Goal: Information Seeking & Learning: Learn about a topic

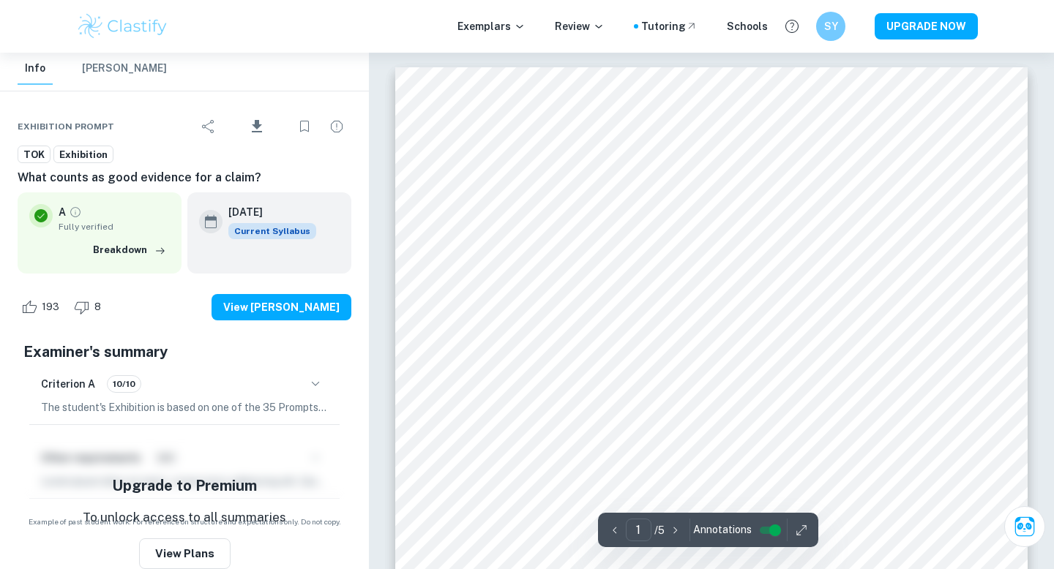
click at [114, 31] on img at bounding box center [122, 26] width 93 height 29
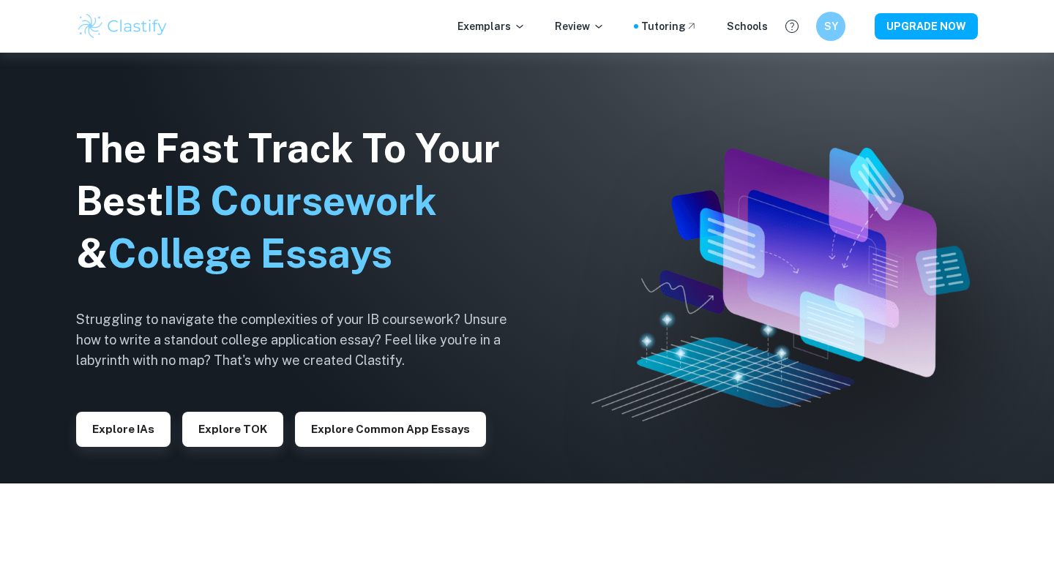
scroll to position [49, 0]
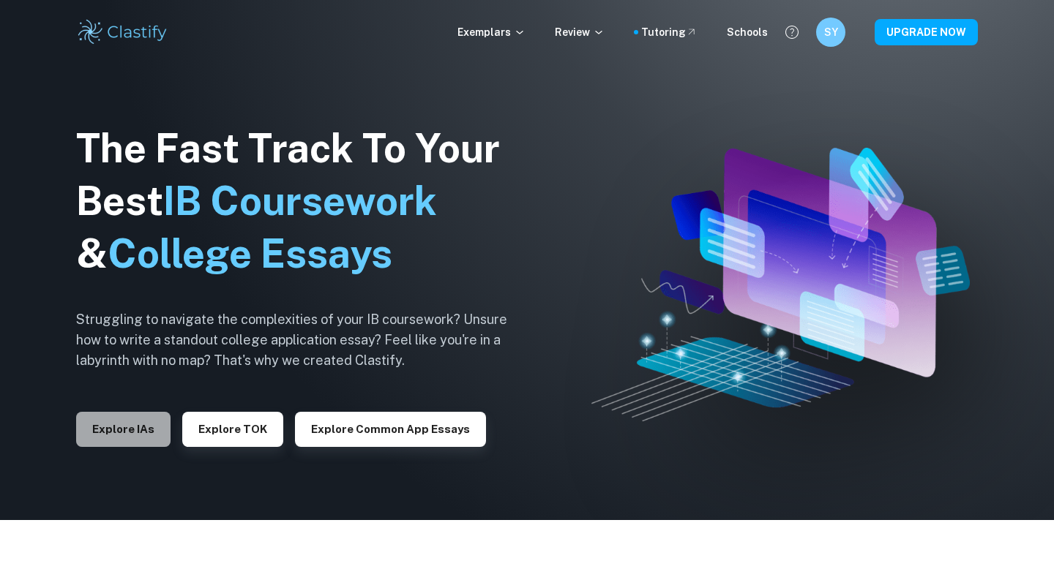
click at [89, 433] on button "Explore IAs" at bounding box center [123, 429] width 94 height 35
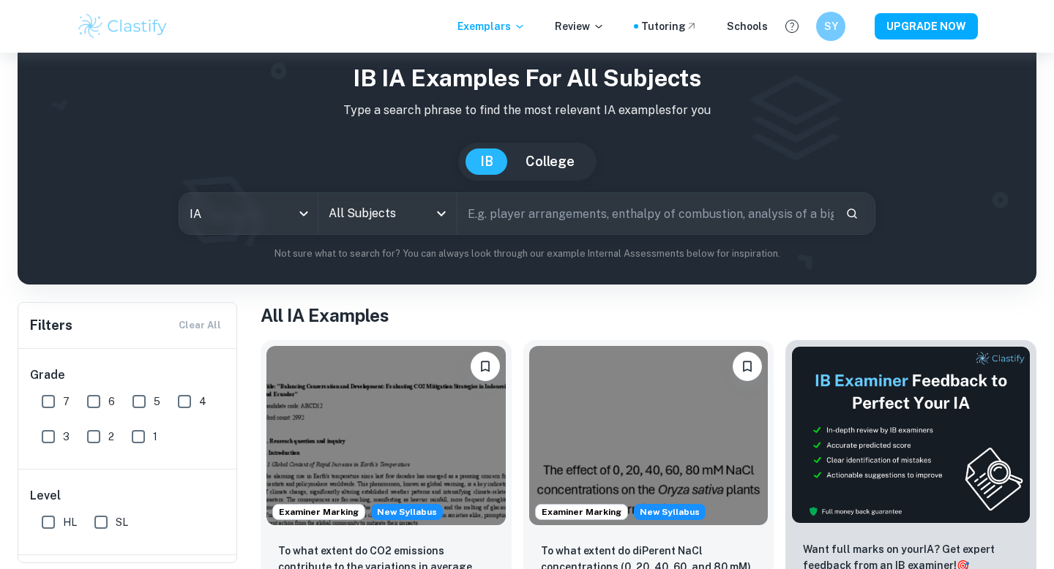
scroll to position [44, 0]
click at [242, 229] on body "We value your privacy We use cookies to enhance your browsing experience, serve…" at bounding box center [527, 293] width 1054 height 569
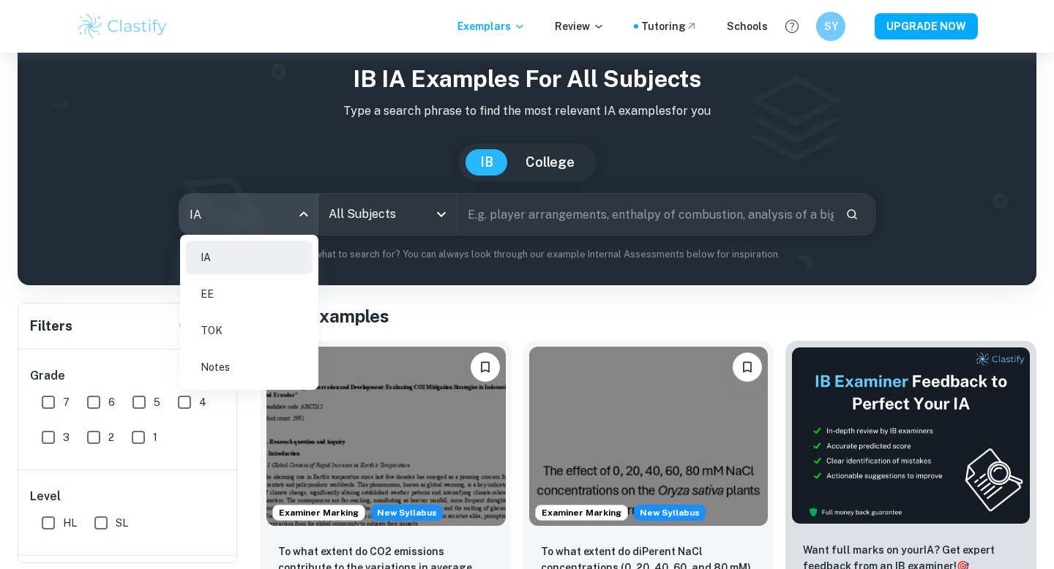
click at [250, 373] on li "Notes" at bounding box center [249, 368] width 127 height 34
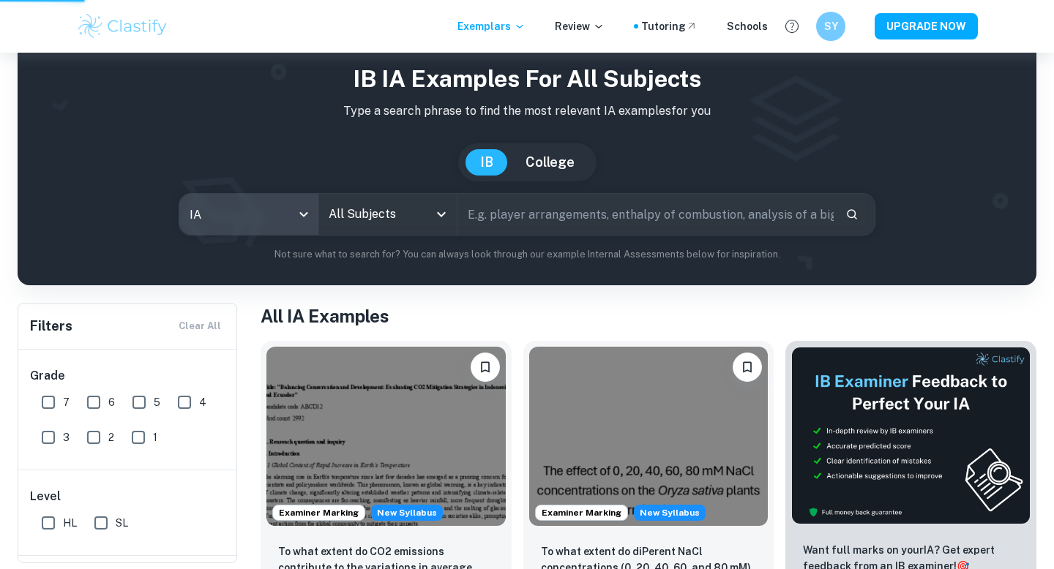
type input "notes"
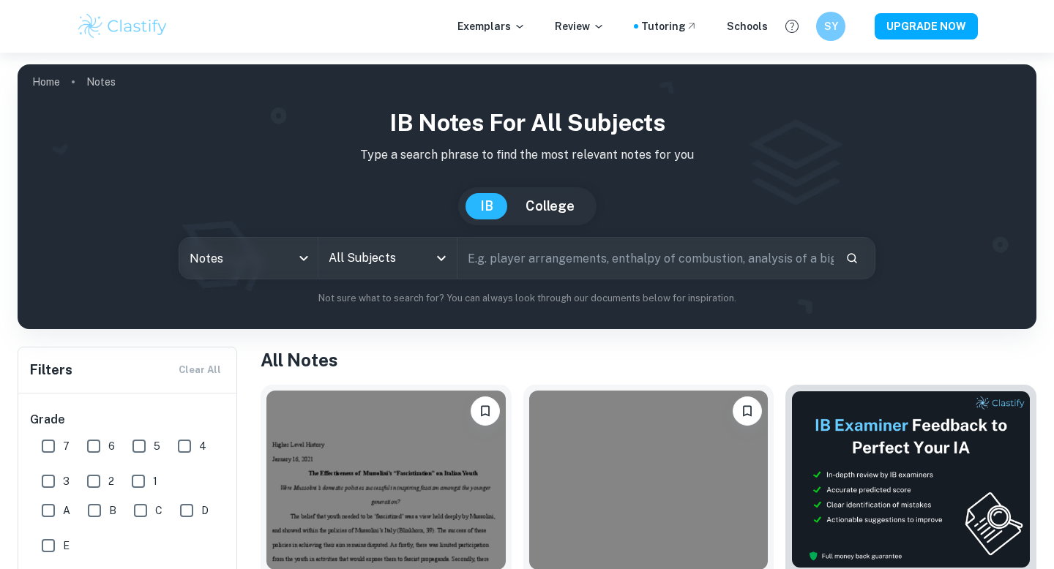
click at [352, 250] on input "All Subjects" at bounding box center [376, 258] width 103 height 28
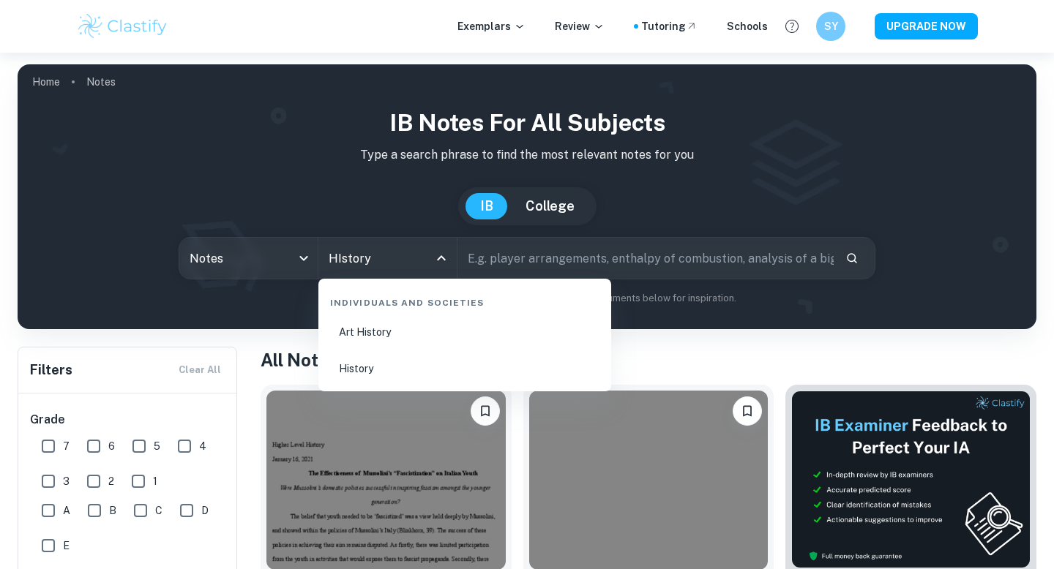
click at [385, 361] on li "History" at bounding box center [464, 369] width 281 height 34
type input "History"
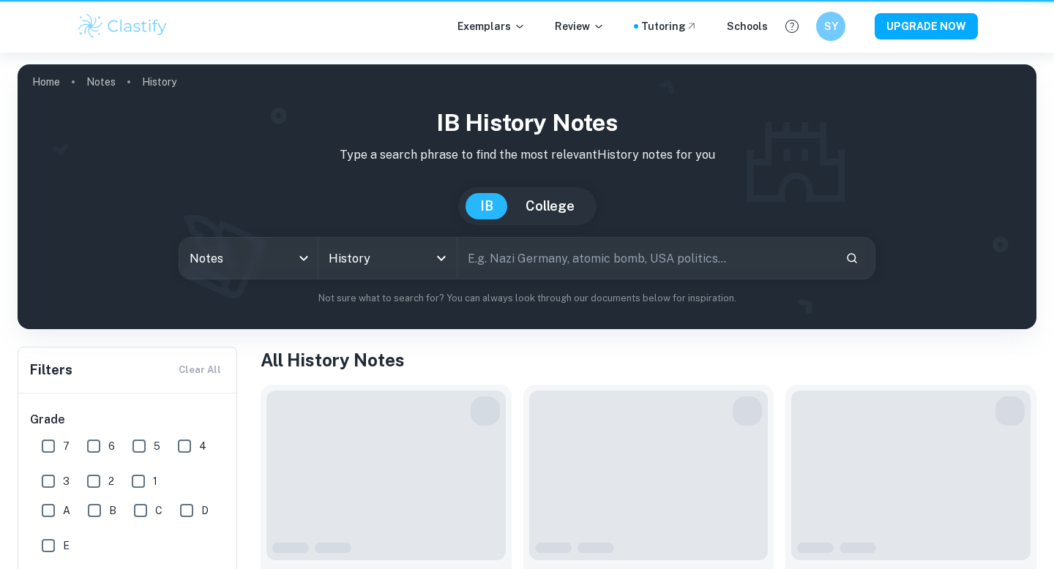
click at [536, 263] on input "text" at bounding box center [645, 258] width 376 height 41
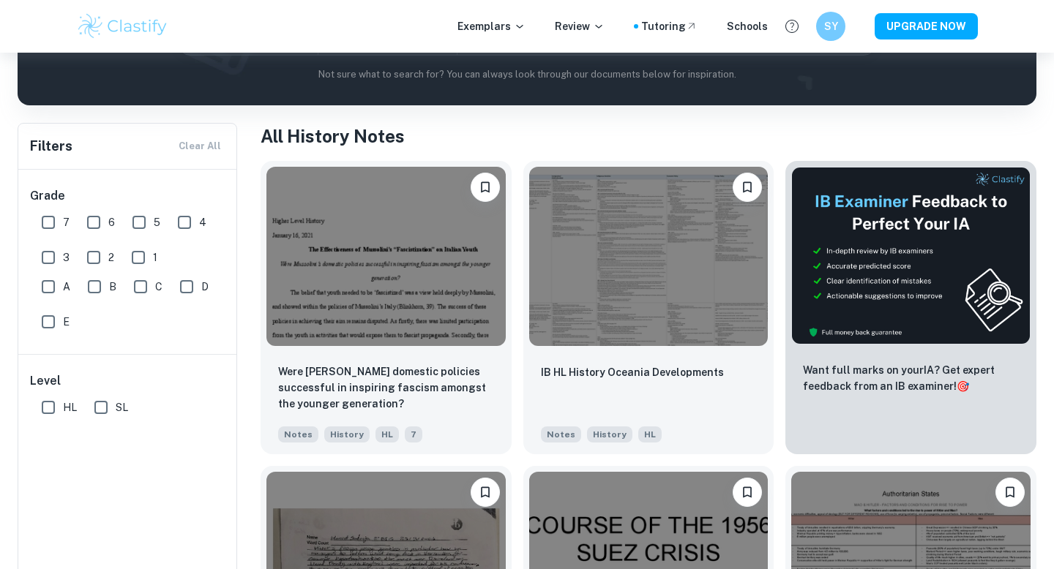
scroll to position [263, 0]
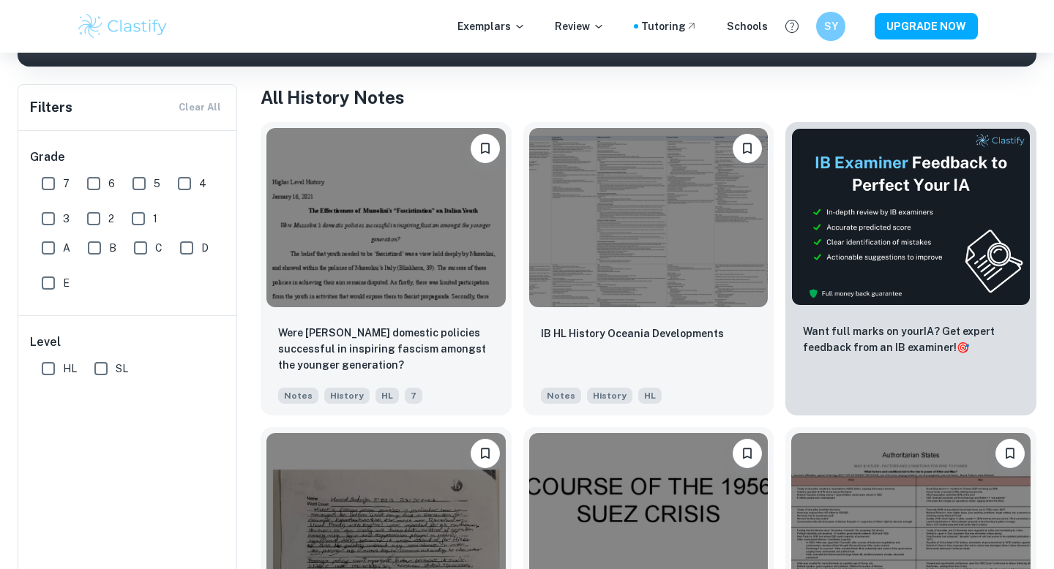
click at [50, 384] on div "Level HL SL" at bounding box center [128, 358] width 220 height 85
click at [50, 375] on input "HL" at bounding box center [48, 368] width 29 height 29
checkbox input "true"
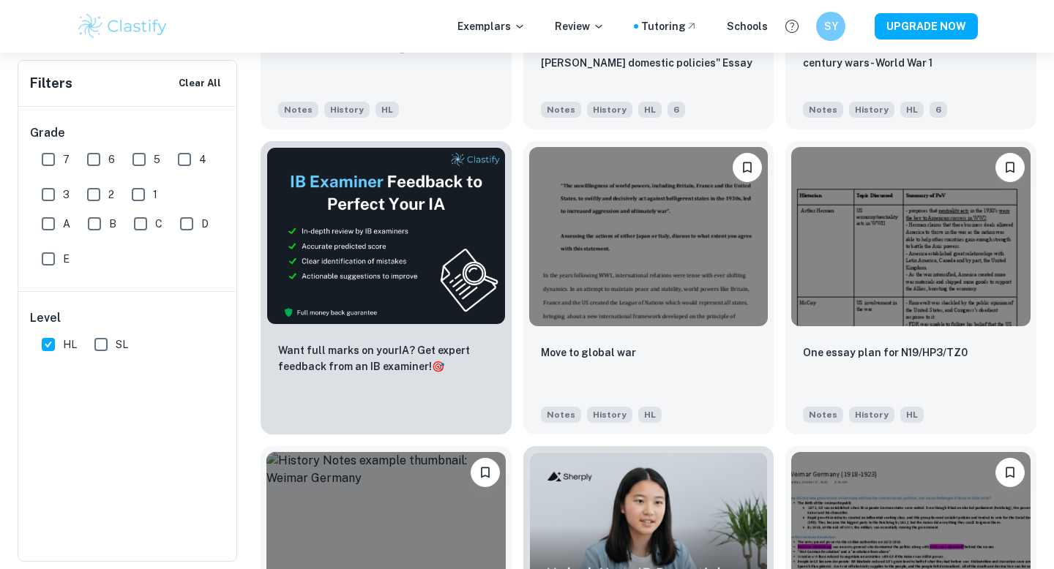
scroll to position [2111, 0]
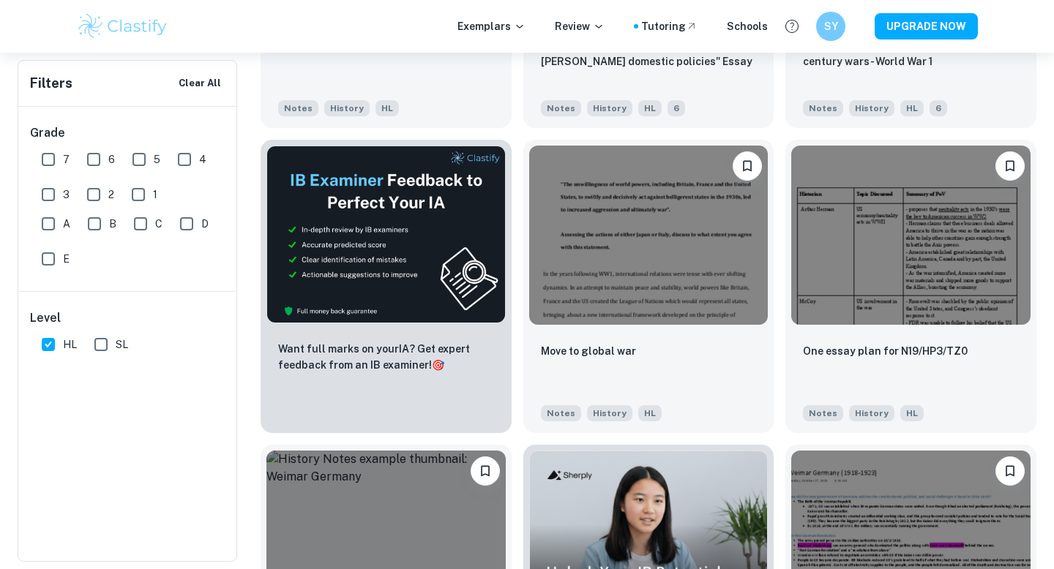
click at [176, 440] on div "Grade 7 6 5 4 3 2 1 A B C D E Level HL SL" at bounding box center [127, 334] width 218 height 454
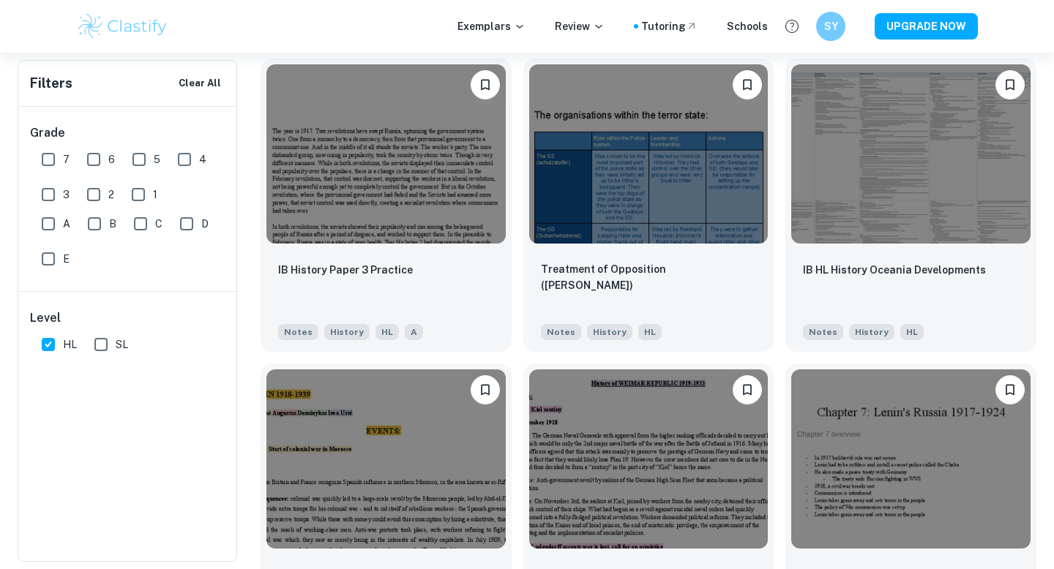
scroll to position [2804, 0]
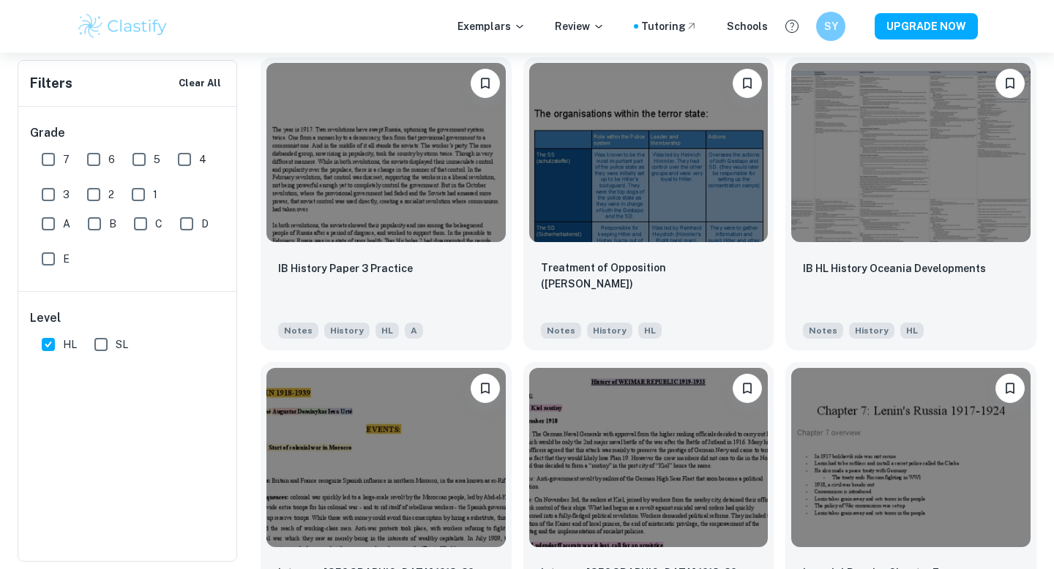
click at [183, 487] on div "Grade 7 6 5 4 3 2 1 A B C D E Level HL SL" at bounding box center [127, 334] width 218 height 454
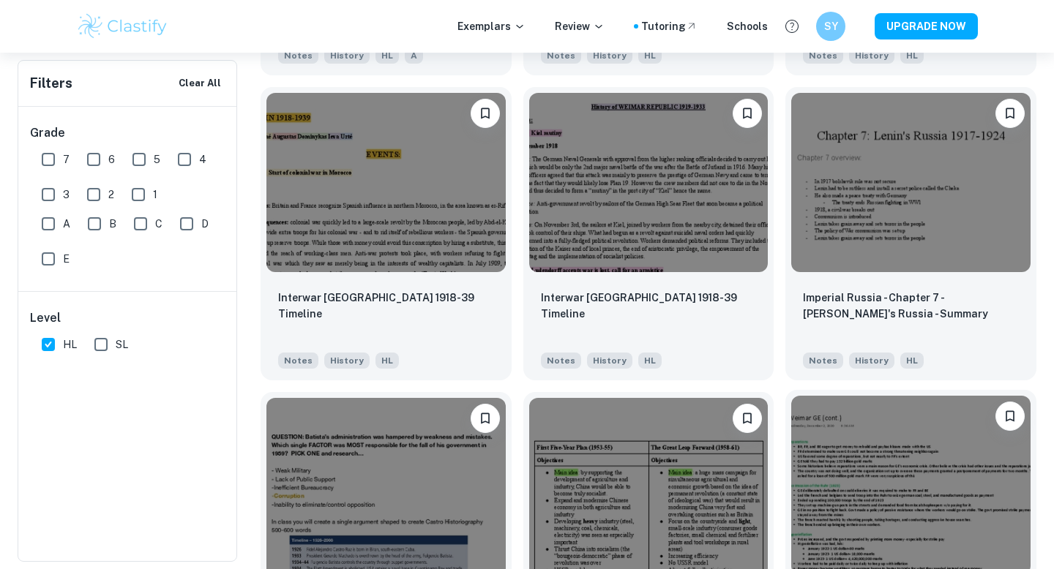
scroll to position [3074, 0]
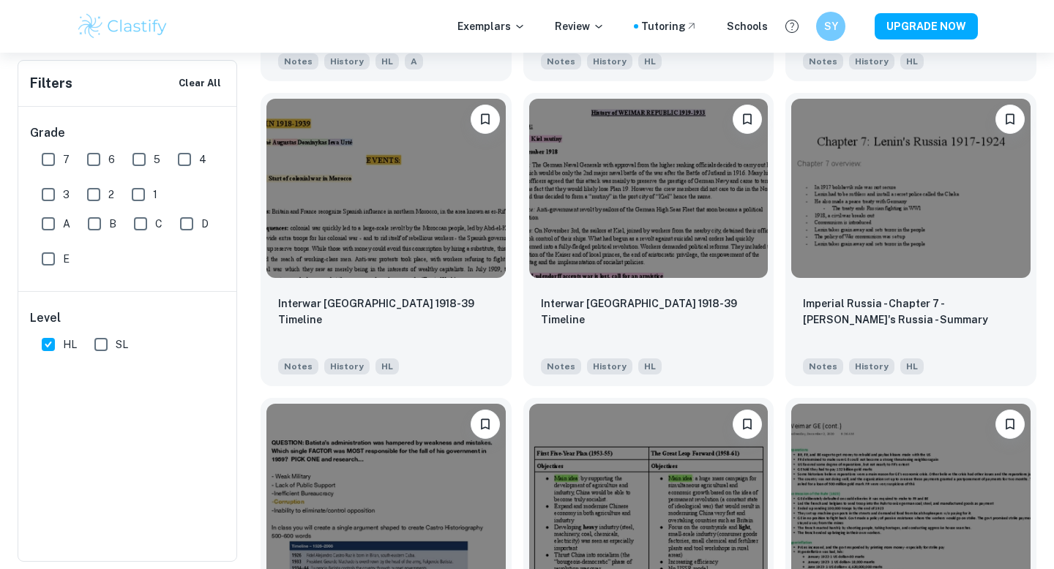
drag, startPoint x: 647, startPoint y: 230, endPoint x: 871, endPoint y: 1, distance: 320.3
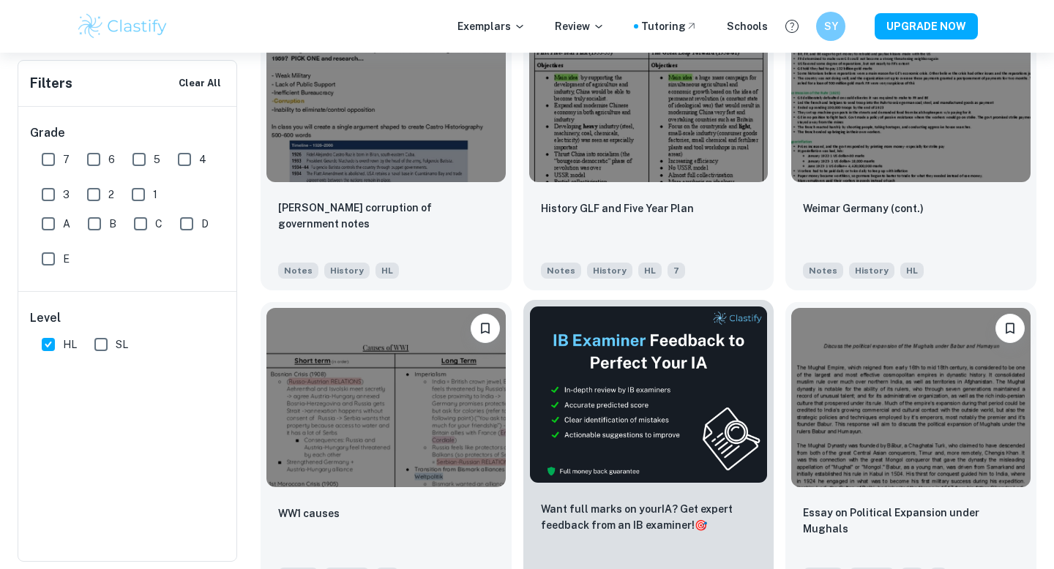
scroll to position [3501, 0]
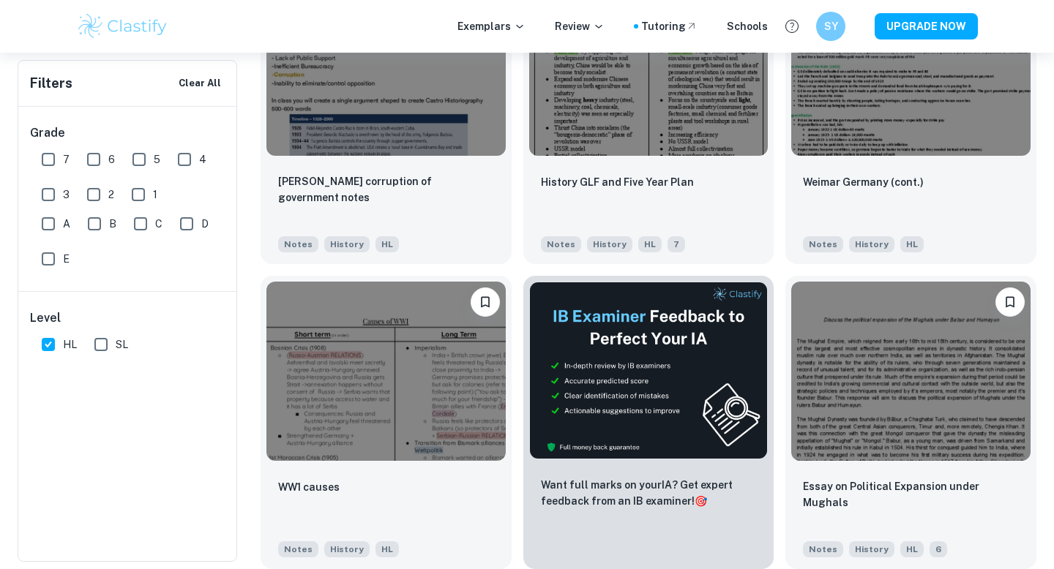
drag, startPoint x: 673, startPoint y: 170, endPoint x: 812, endPoint y: 7, distance: 213.8
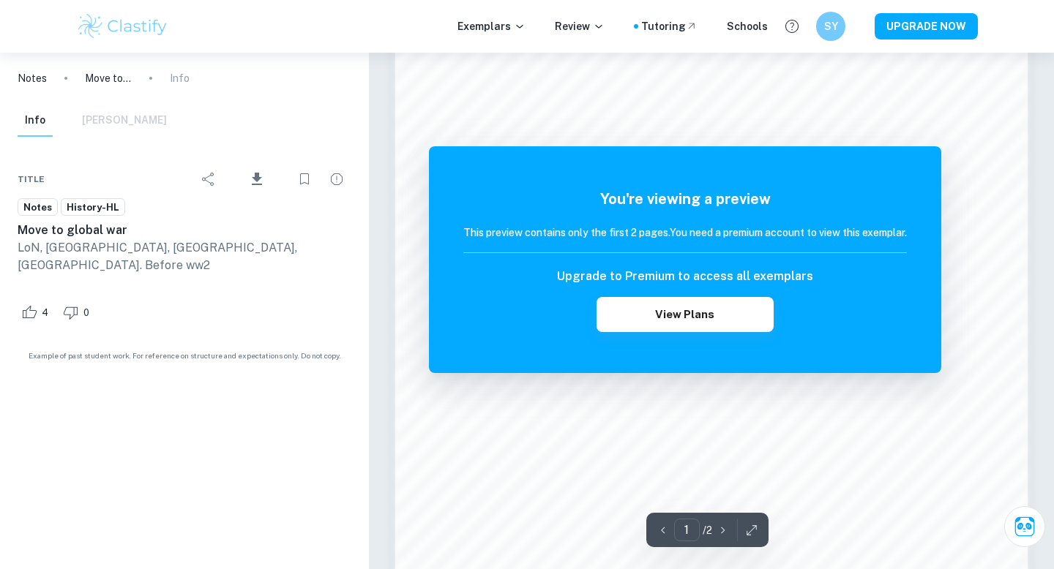
scroll to position [1059, 0]
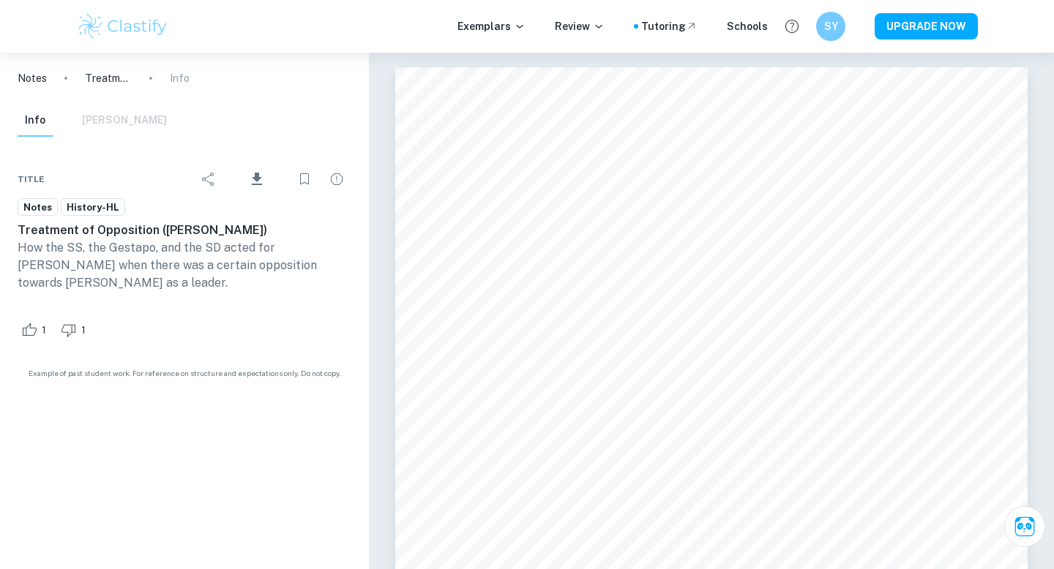
scroll to position [4, 0]
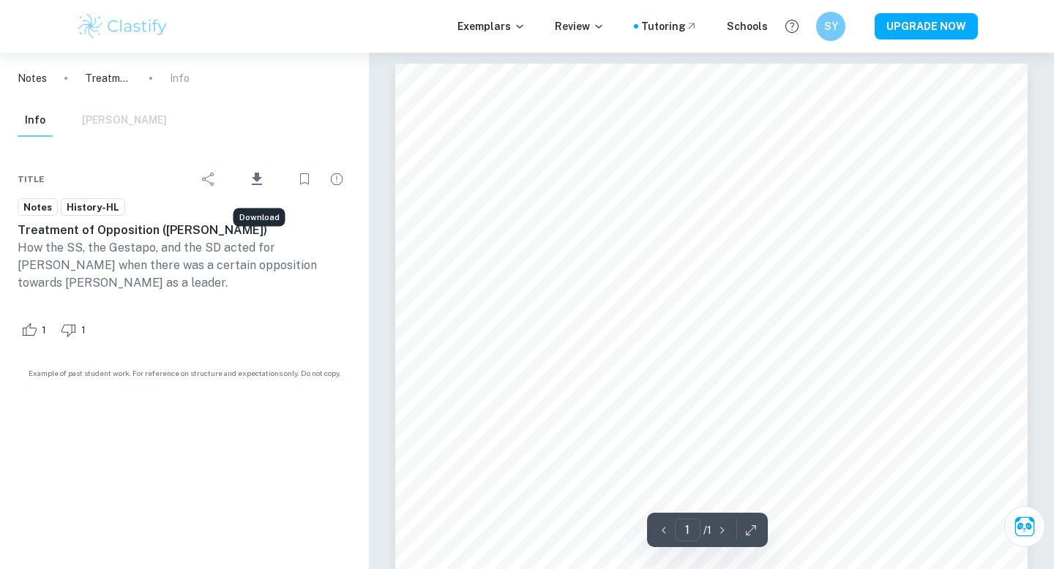
click at [249, 188] on span "Download" at bounding box center [256, 193] width 43 height 10
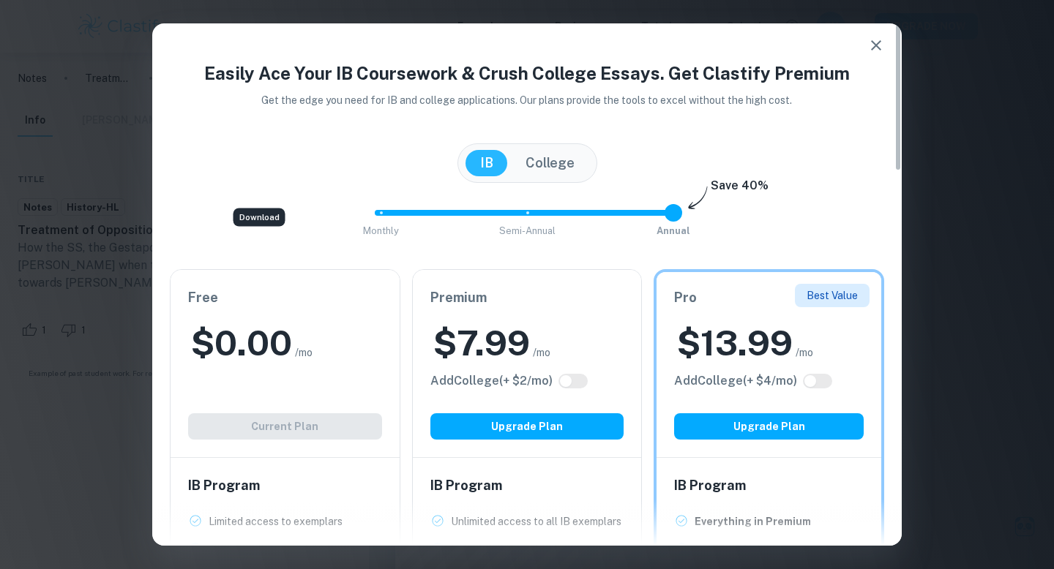
click at [875, 44] on icon "button" at bounding box center [876, 46] width 18 height 18
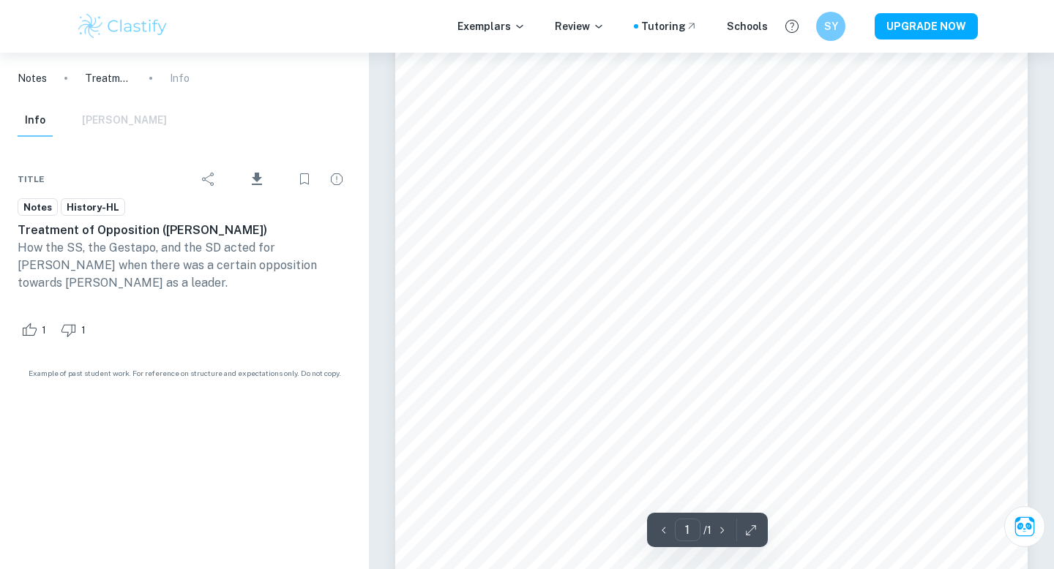
scroll to position [102, 0]
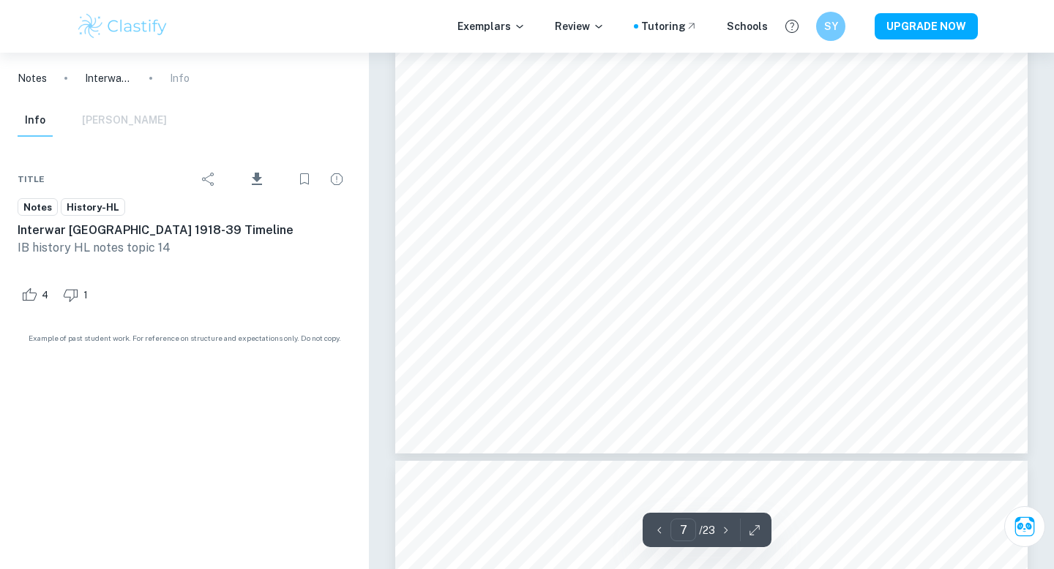
scroll to position [5386, 0]
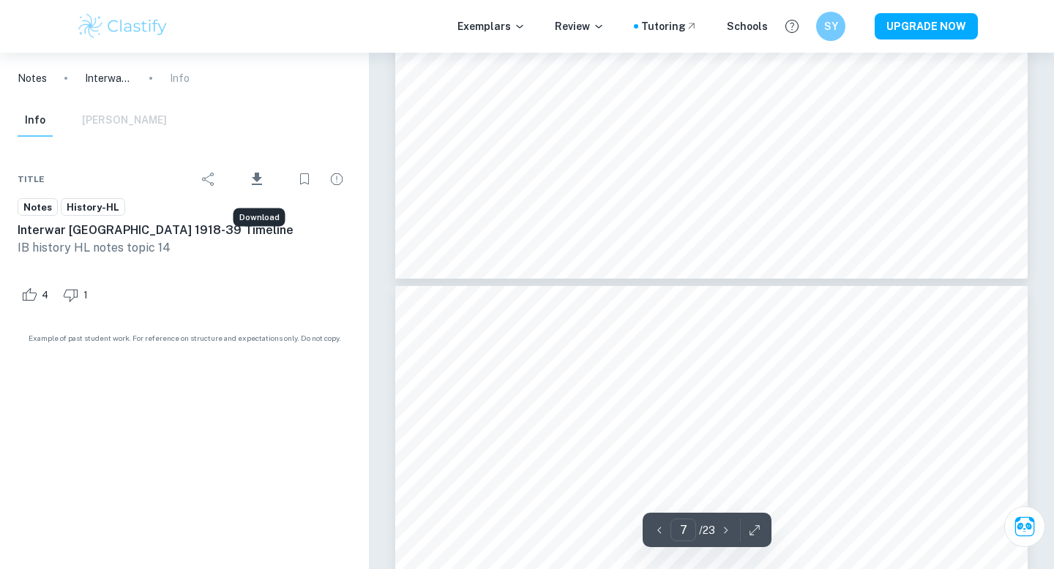
click at [263, 183] on icon "Download" at bounding box center [257, 180] width 18 height 18
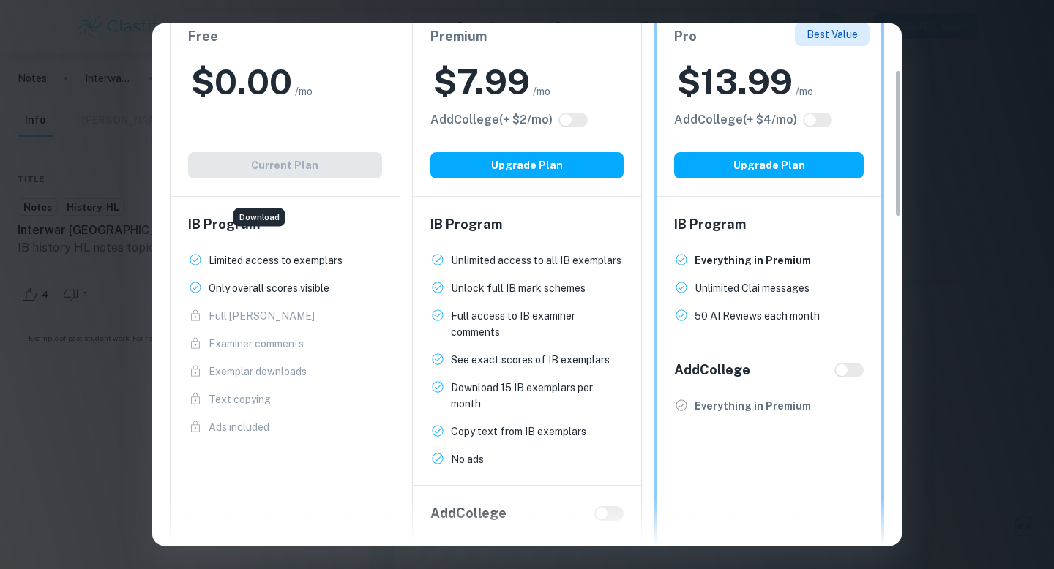
scroll to position [132, 0]
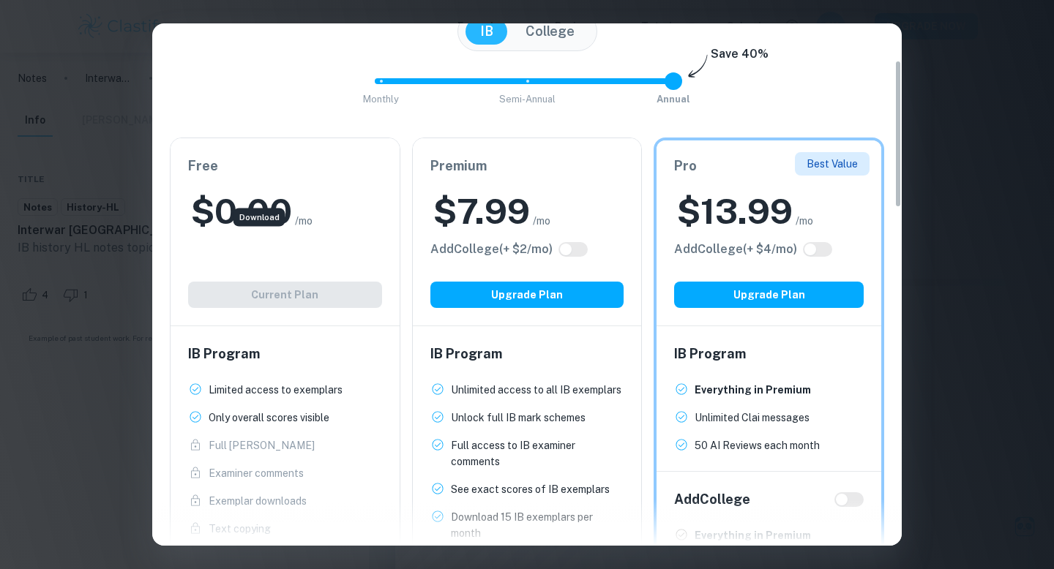
click at [1023, 255] on div "Easily Ace Your IB Coursework & Crush College Essays. Get Clastify Premium Get …" at bounding box center [527, 284] width 1054 height 569
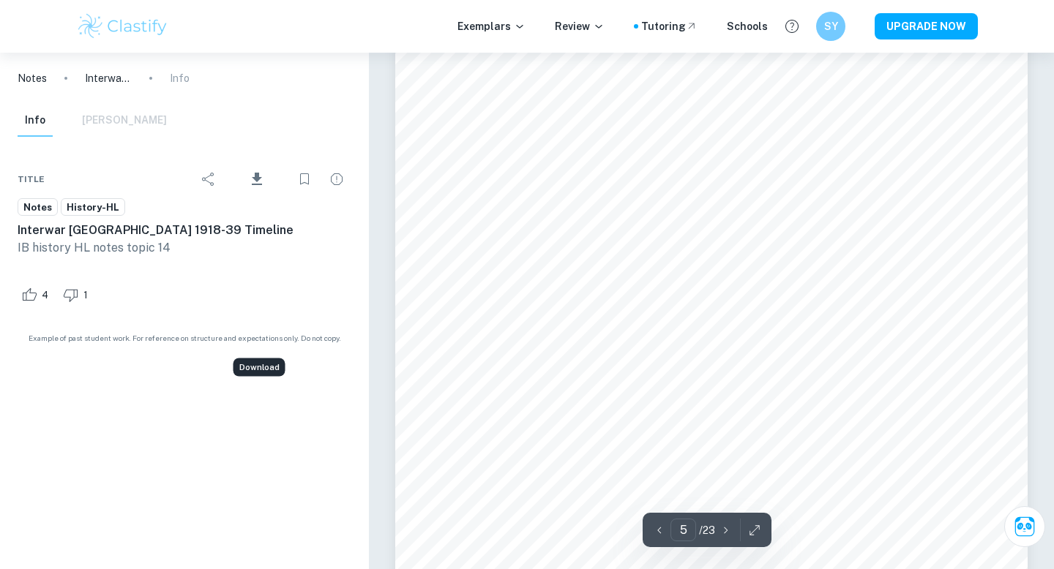
scroll to position [4019, 0]
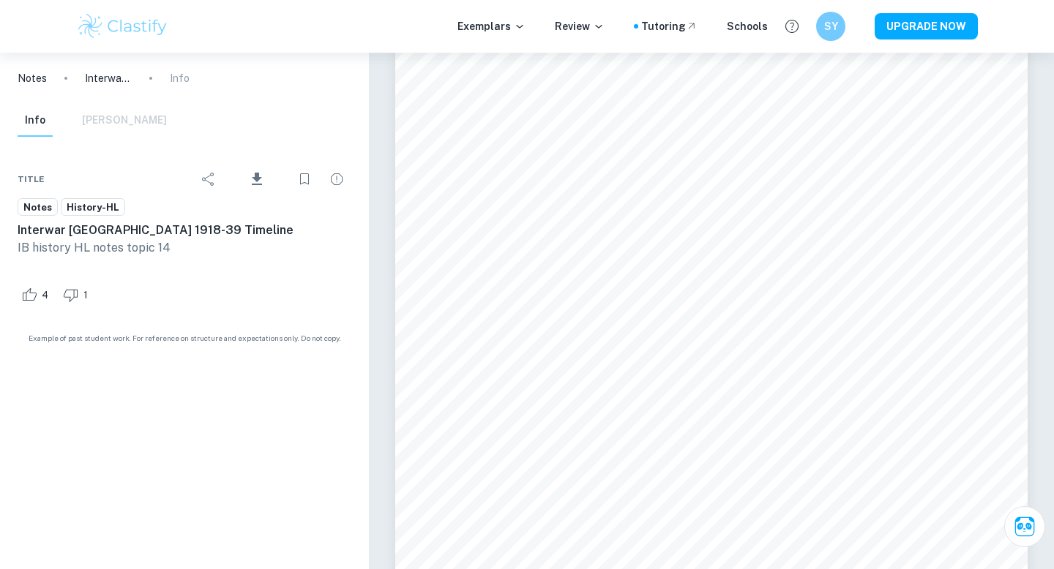
click at [250, 179] on icon "Download" at bounding box center [257, 180] width 18 height 18
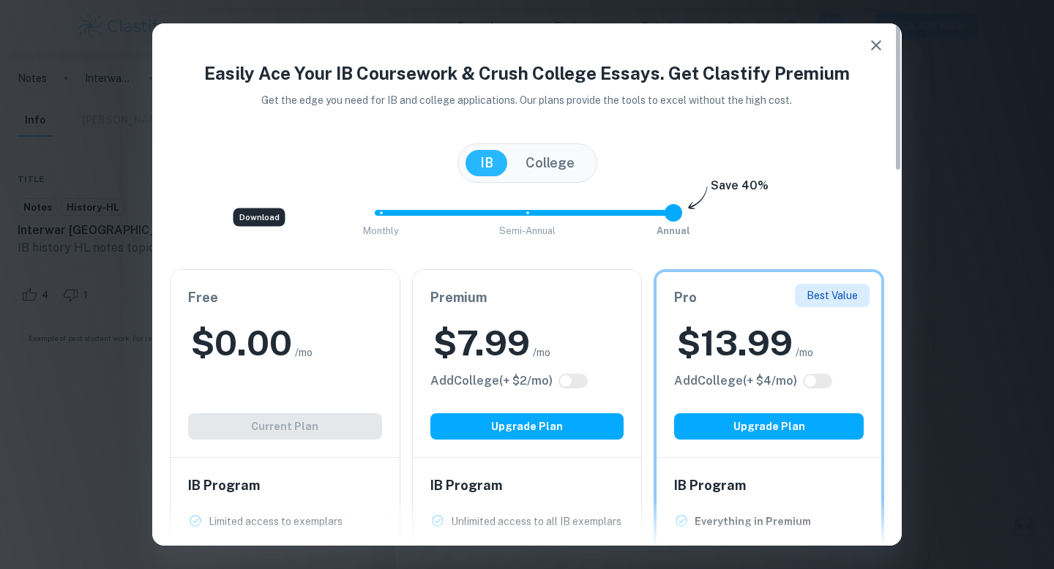
click at [261, 314] on div "Free $ 0.00 /mo Add College (+ $ 2 /mo) Current Plan" at bounding box center [285, 363] width 229 height 187
click at [260, 410] on div "Free $ 0.00 /mo Add College (+ $ 2 /mo) Current Plan" at bounding box center [285, 363] width 229 height 187
click at [268, 416] on div "Free $ 0.00 /mo Add College (+ $ 2 /mo) Current Plan" at bounding box center [285, 363] width 229 height 187
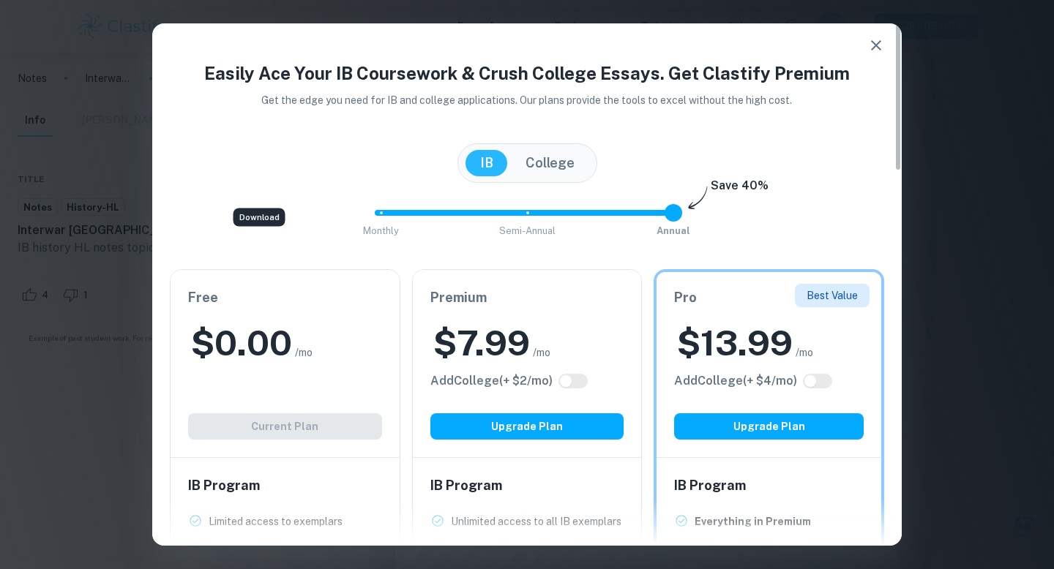
click at [869, 50] on icon "button" at bounding box center [876, 46] width 18 height 18
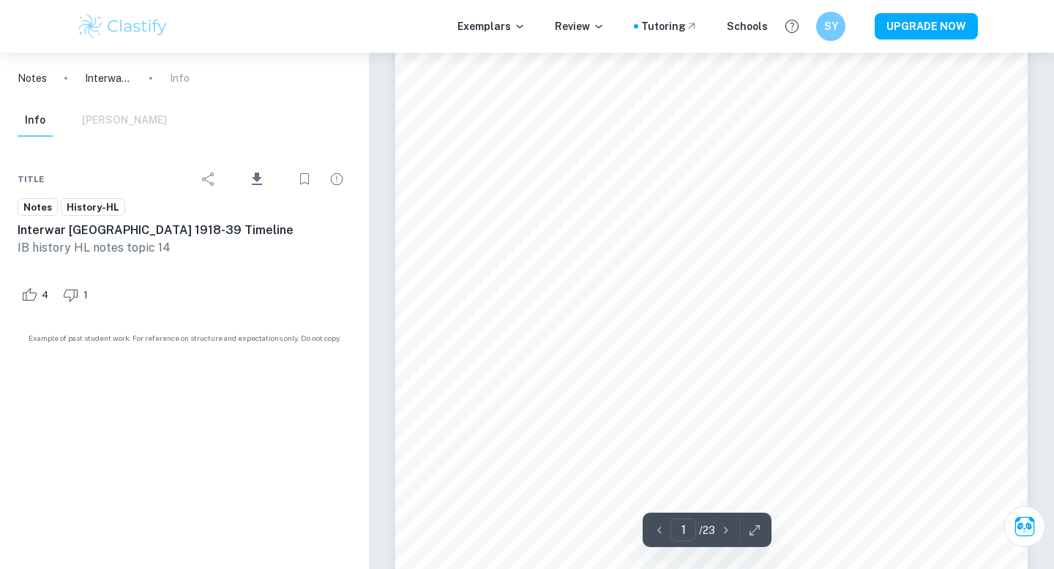
scroll to position [0, 0]
type input "7"
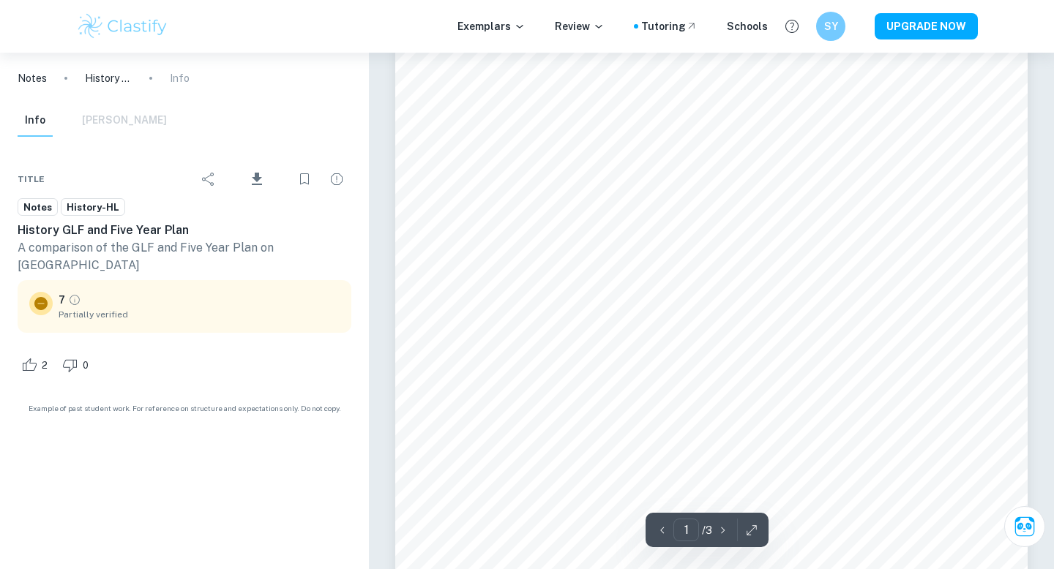
scroll to position [116, 0]
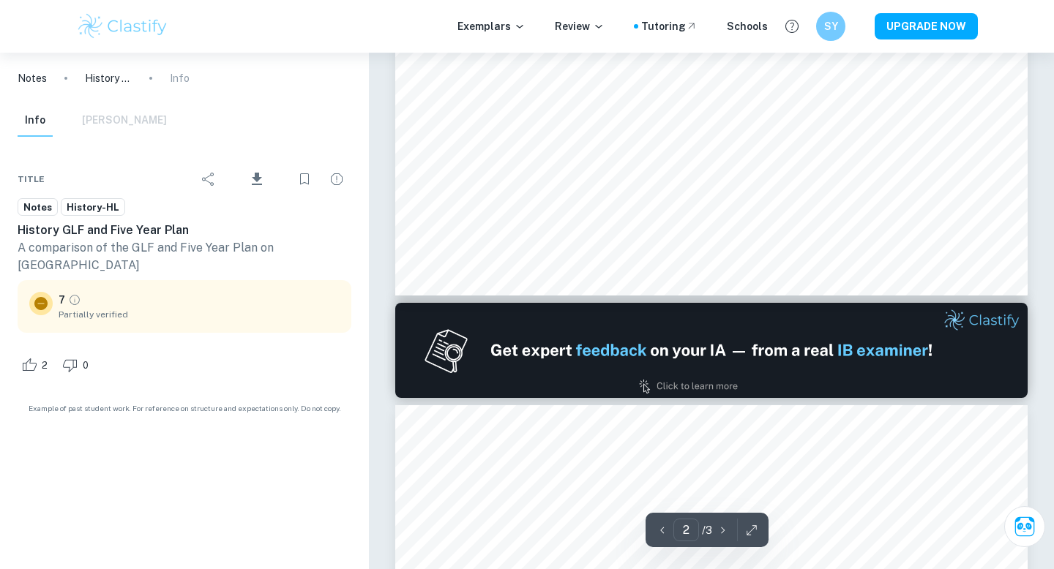
type input "1"
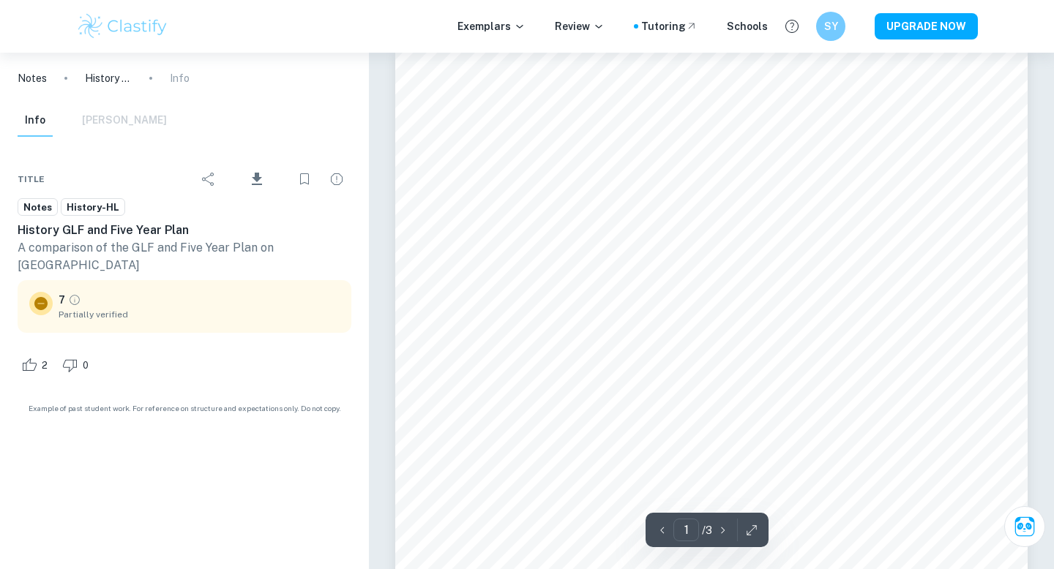
scroll to position [0, 0]
